Goal: Find specific page/section: Find specific page/section

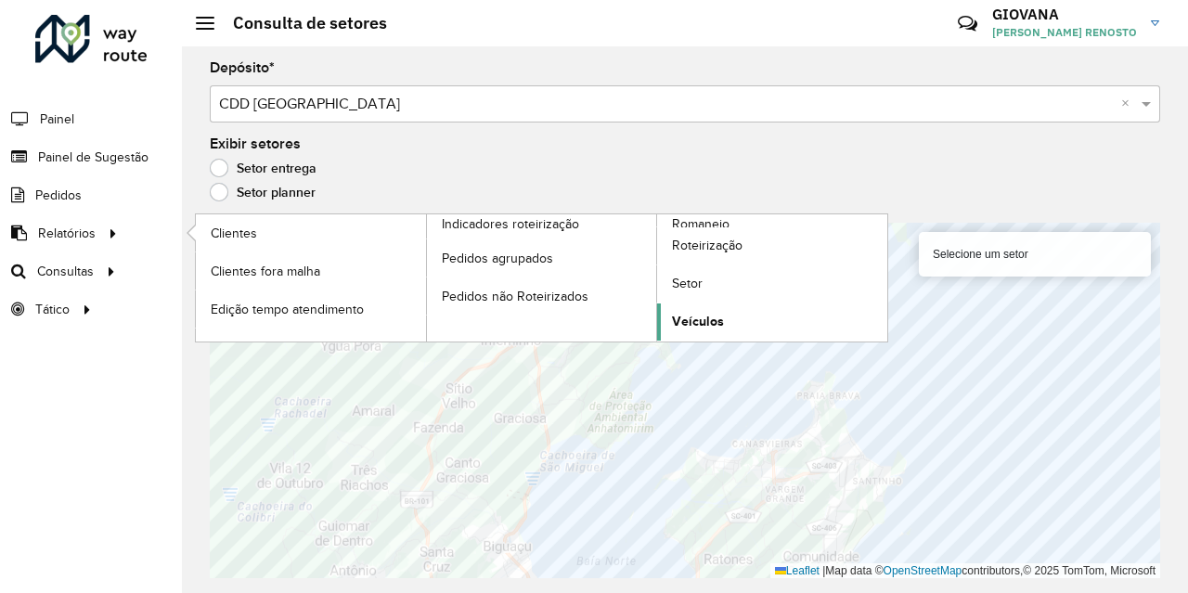
click at [707, 317] on span "Veículos" at bounding box center [698, 321] width 52 height 19
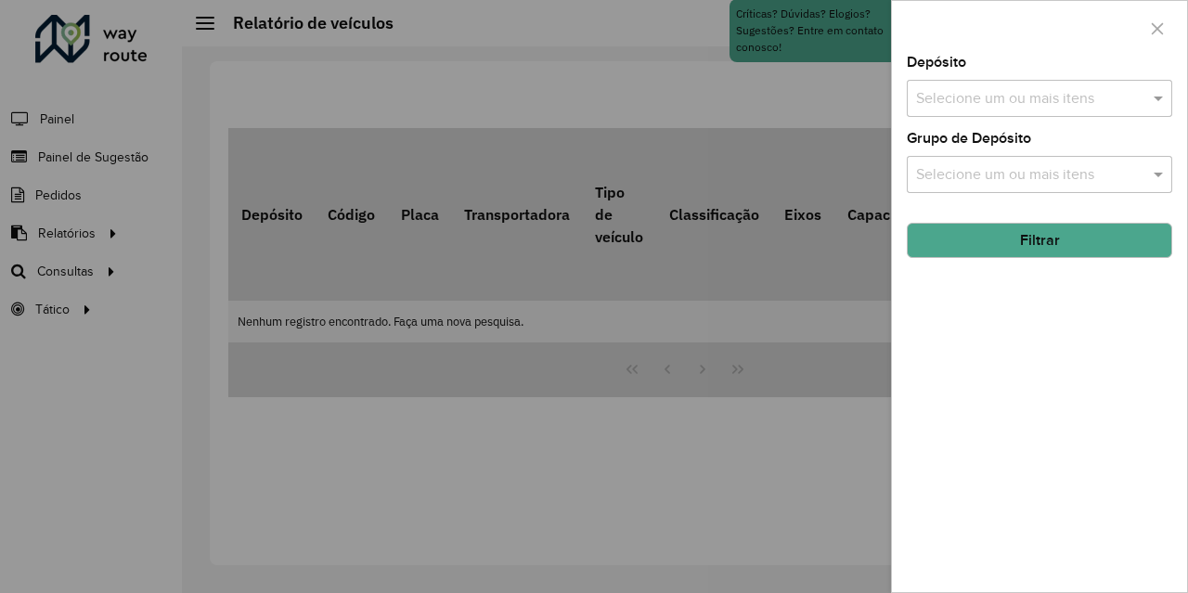
click at [1058, 120] on div "Depósito Selecione um ou mais itens Grupo de Depósito Selecione um ou mais iten…" at bounding box center [1039, 324] width 295 height 537
click at [1059, 102] on input "text" at bounding box center [1031, 99] width 238 height 22
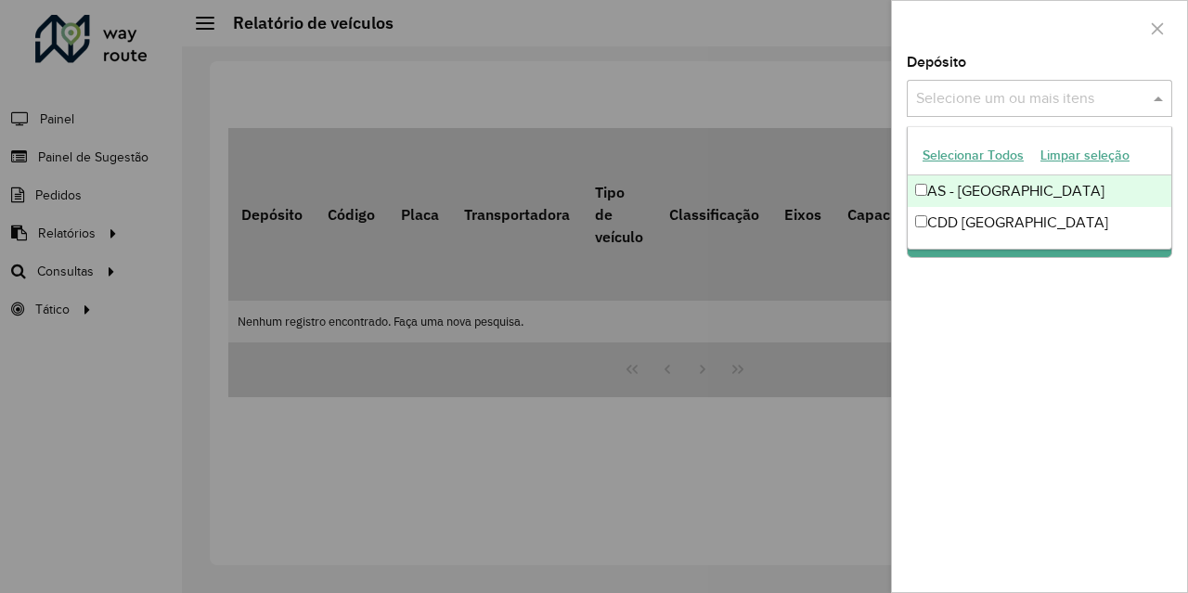
click at [984, 165] on button "Selecionar Todos" at bounding box center [974, 155] width 118 height 29
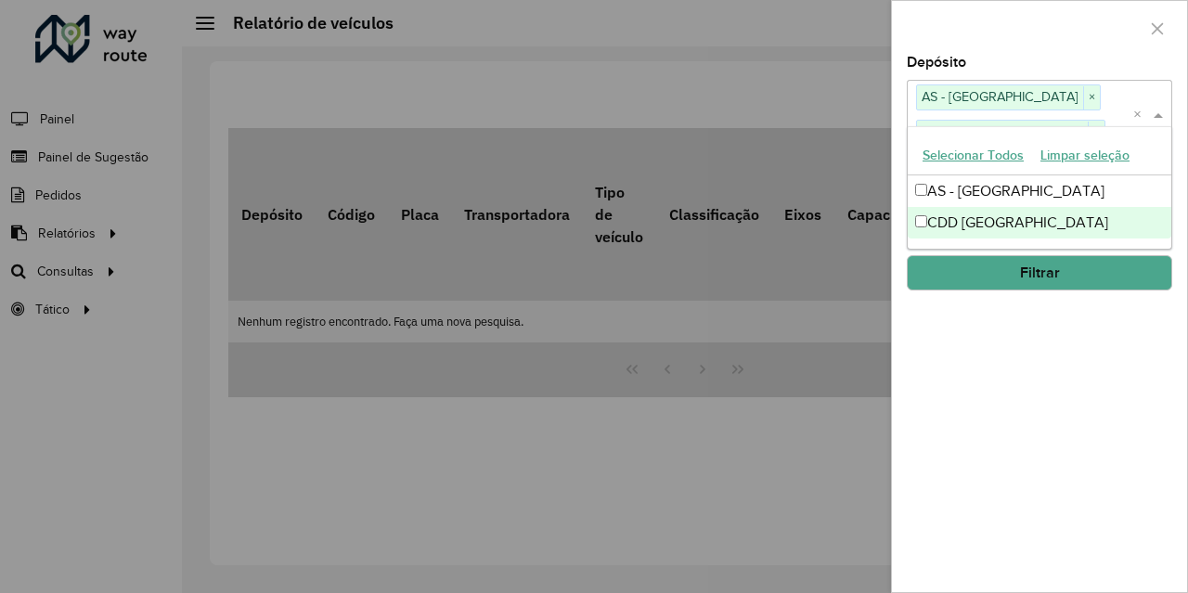
click at [1023, 330] on div "Depósito Selecione um ou mais itens AS - Florianópolis × CDD Florianópolis × × …" at bounding box center [1039, 324] width 295 height 537
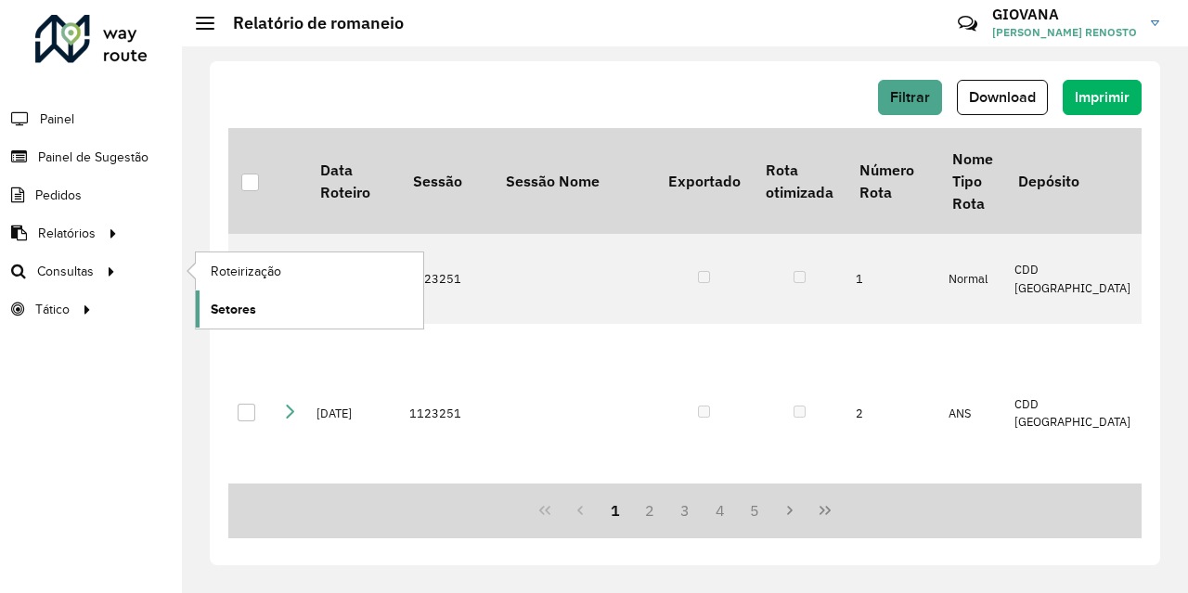
click at [219, 307] on span "Setores" at bounding box center [233, 309] width 45 height 19
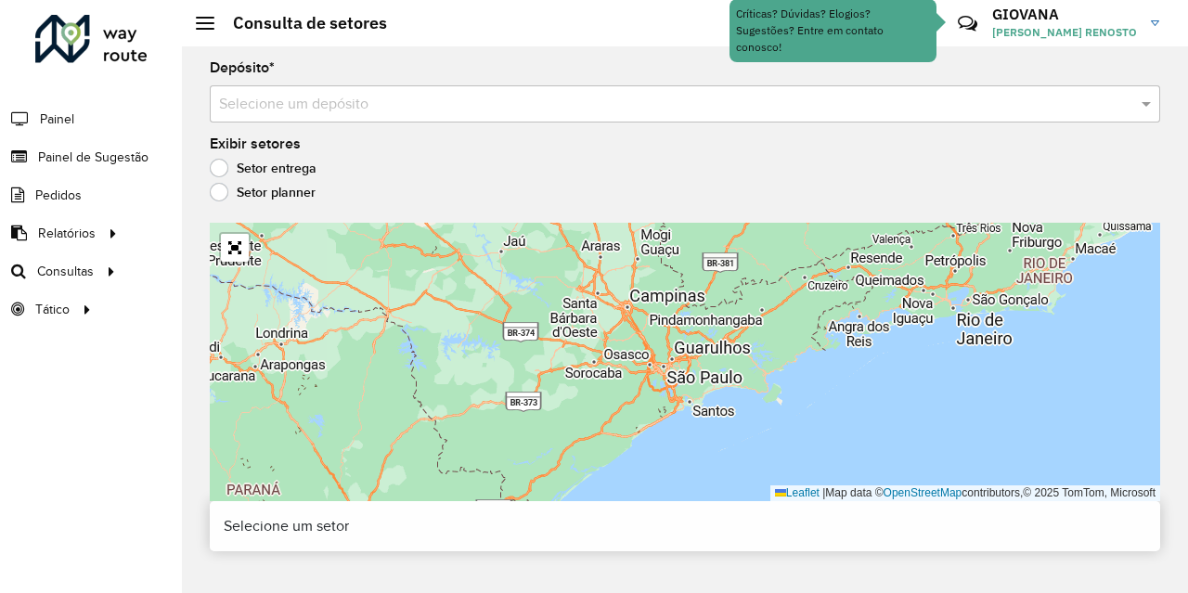
click at [359, 95] on input "text" at bounding box center [666, 105] width 895 height 22
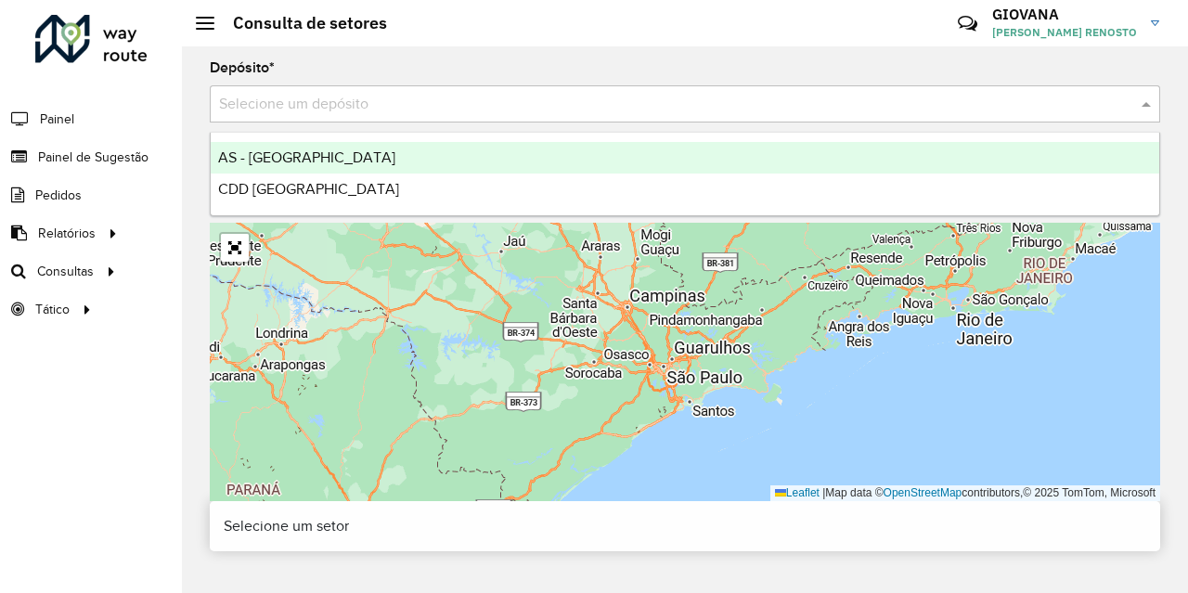
click at [327, 189] on span "CDD [GEOGRAPHIC_DATA]" at bounding box center [308, 189] width 181 height 16
